Goal: Task Accomplishment & Management: Manage account settings

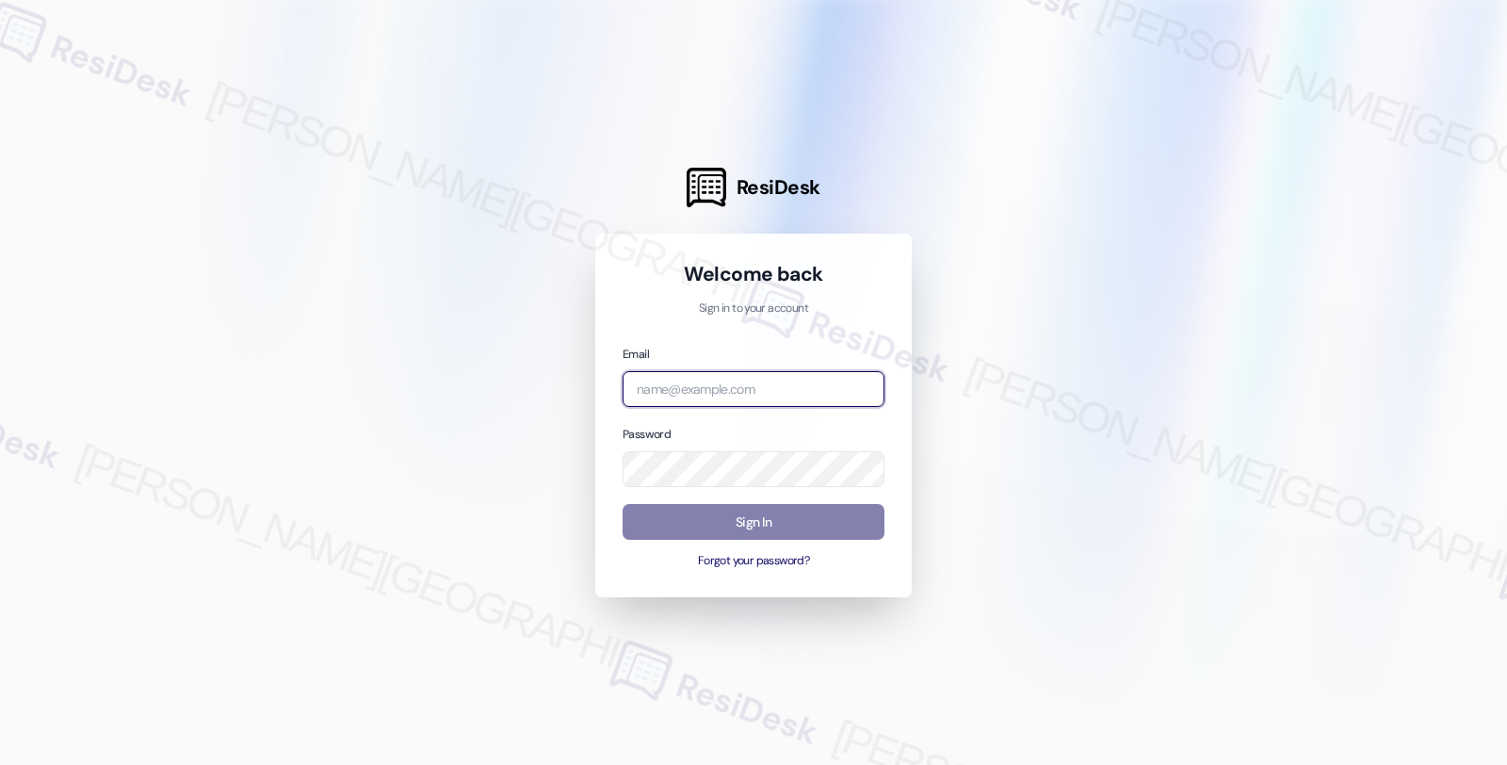
click at [761, 382] on input "email" at bounding box center [754, 389] width 262 height 37
type input "orion"
click at [797, 387] on input "orion" at bounding box center [754, 389] width 262 height 37
click at [669, 388] on input "email" at bounding box center [754, 389] width 262 height 37
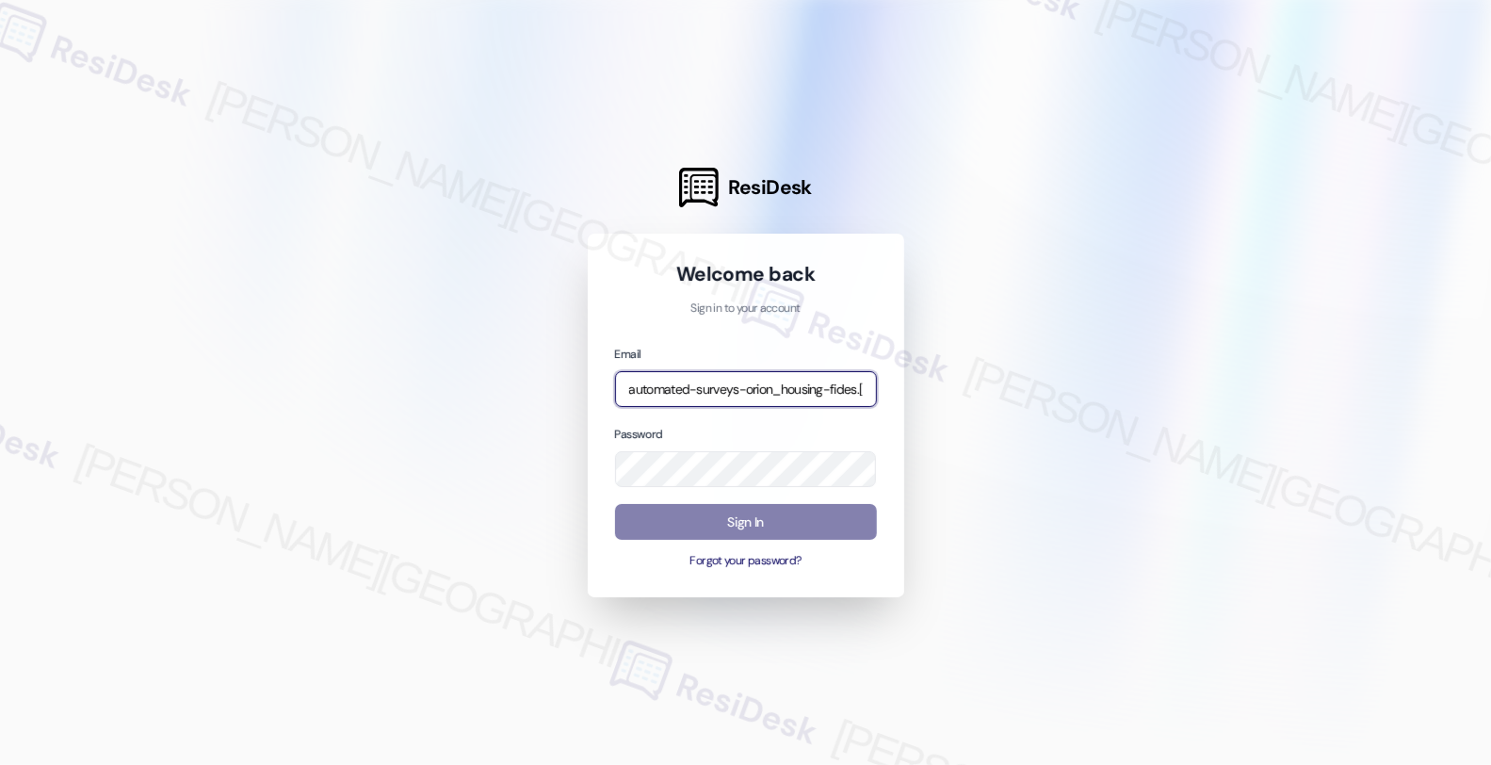
type input "automated-surveys-orion_housing-fides.[PERSON_NAME]@orion_[DOMAIN_NAME]"
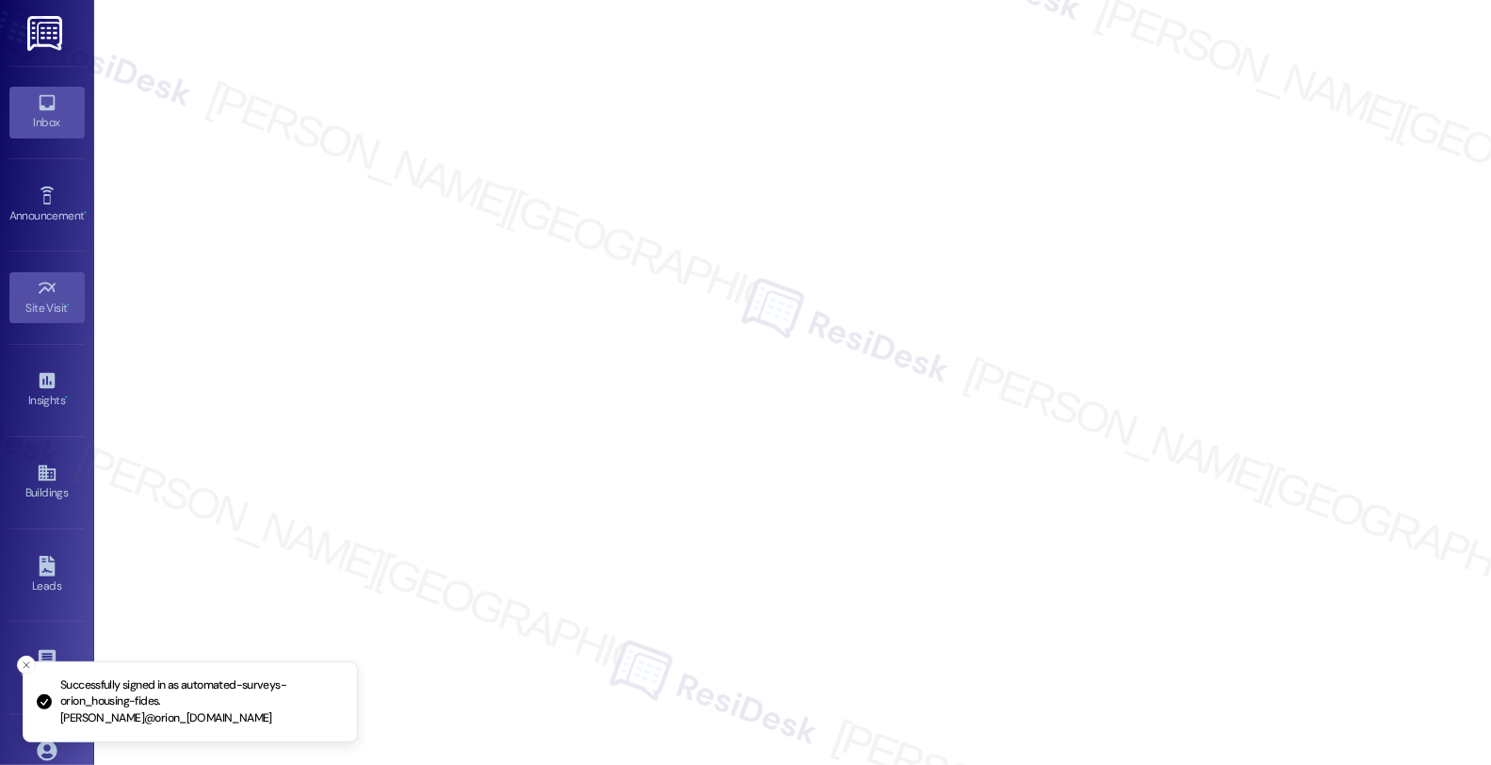
click at [43, 94] on icon at bounding box center [47, 102] width 21 height 21
